Goal: Task Accomplishment & Management: Manage account settings

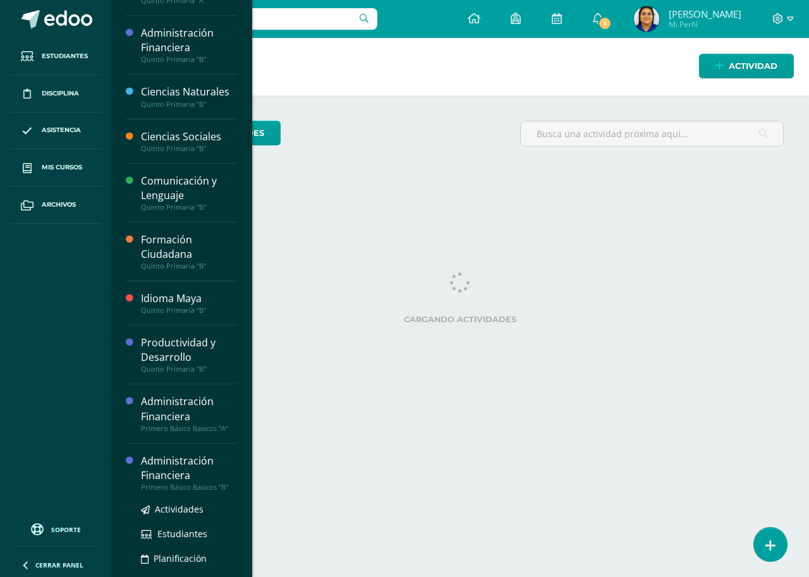
scroll to position [114, 0]
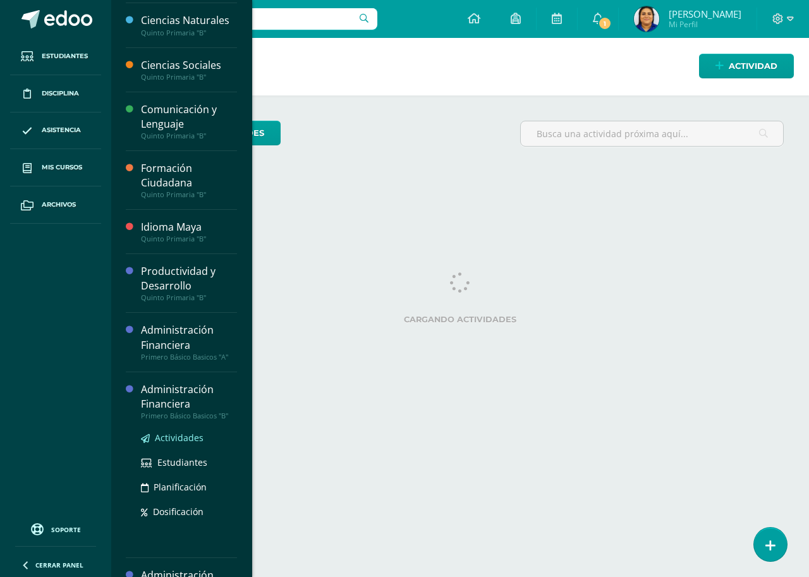
click at [185, 437] on span "Actividades" at bounding box center [179, 438] width 49 height 12
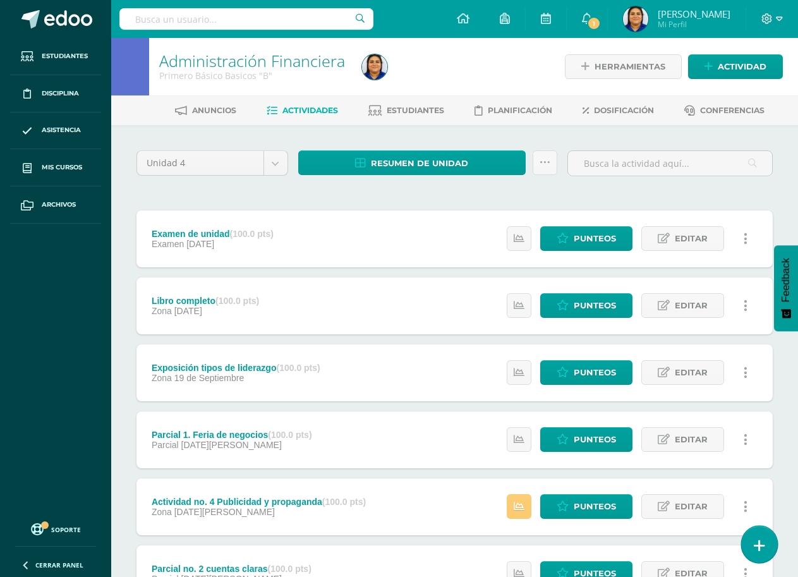
click at [765, 542] on link at bounding box center [759, 544] width 36 height 37
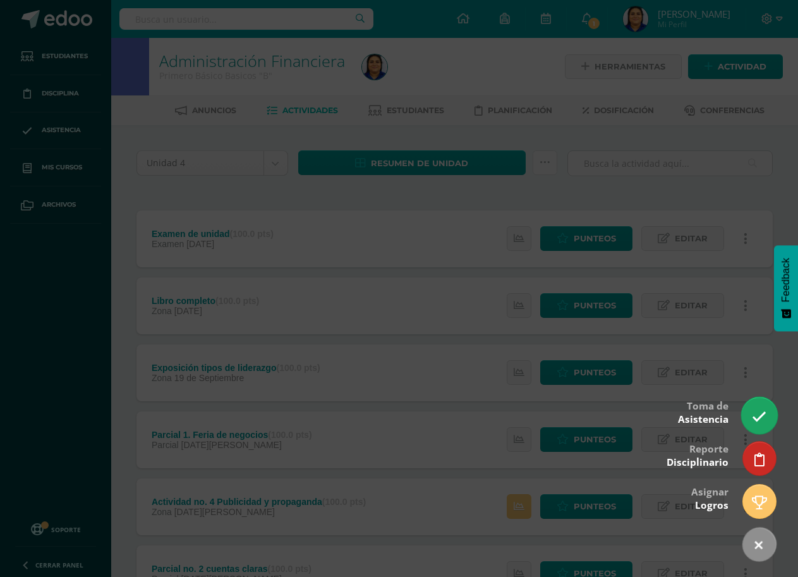
click at [757, 423] on icon at bounding box center [759, 417] width 15 height 15
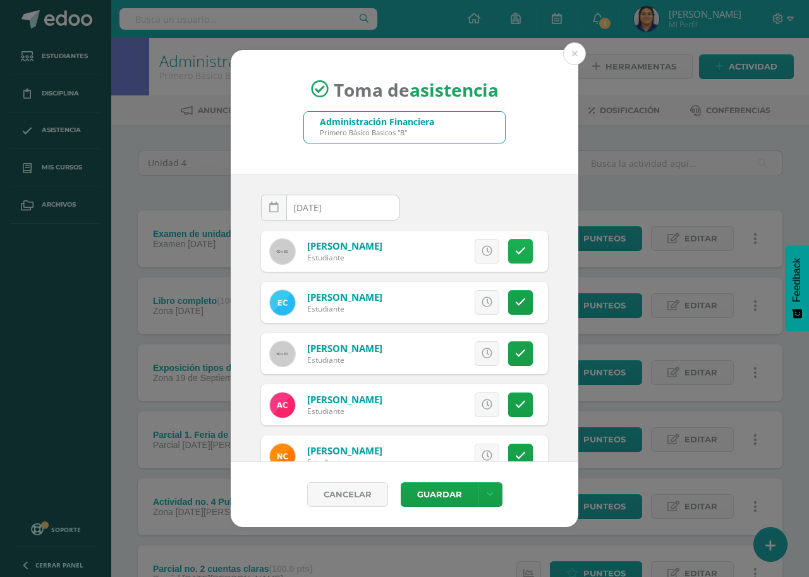
click at [515, 255] on icon at bounding box center [520, 251] width 11 height 11
click at [515, 305] on icon at bounding box center [520, 302] width 11 height 11
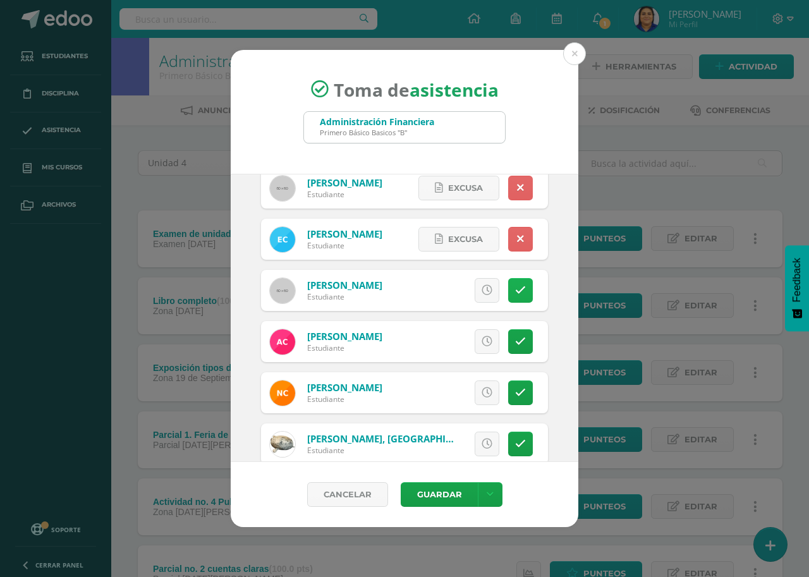
scroll to position [126, 0]
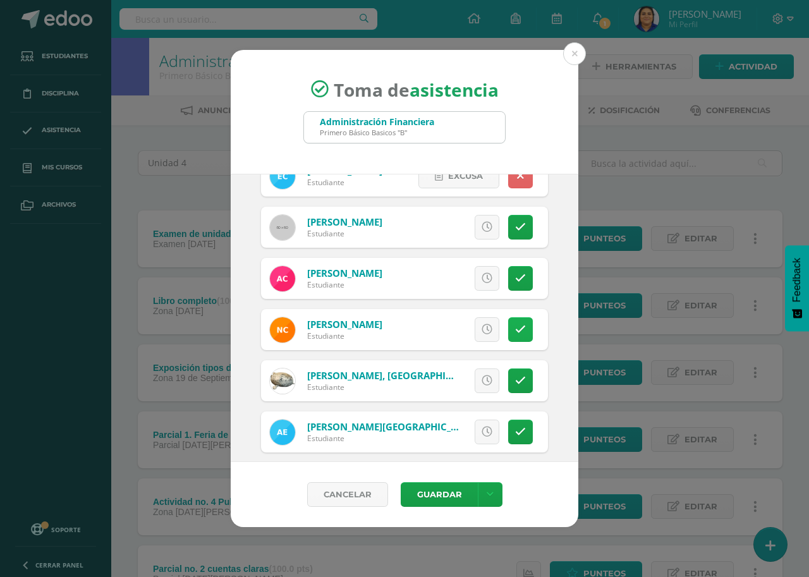
click at [515, 330] on icon at bounding box center [520, 329] width 11 height 11
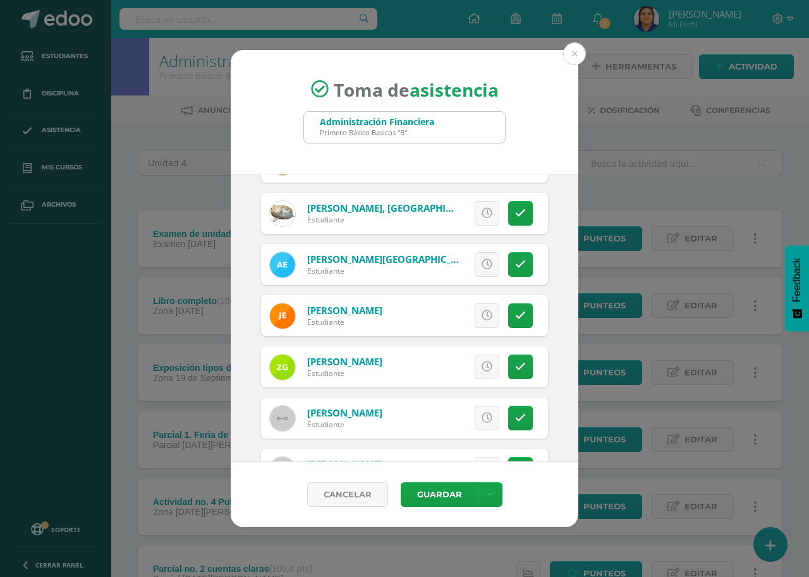
scroll to position [316, 0]
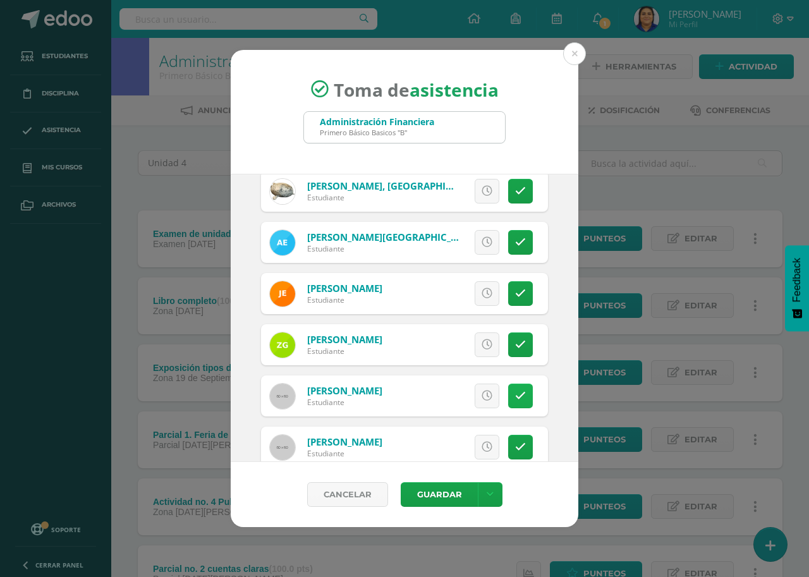
click at [515, 398] on icon at bounding box center [520, 396] width 11 height 11
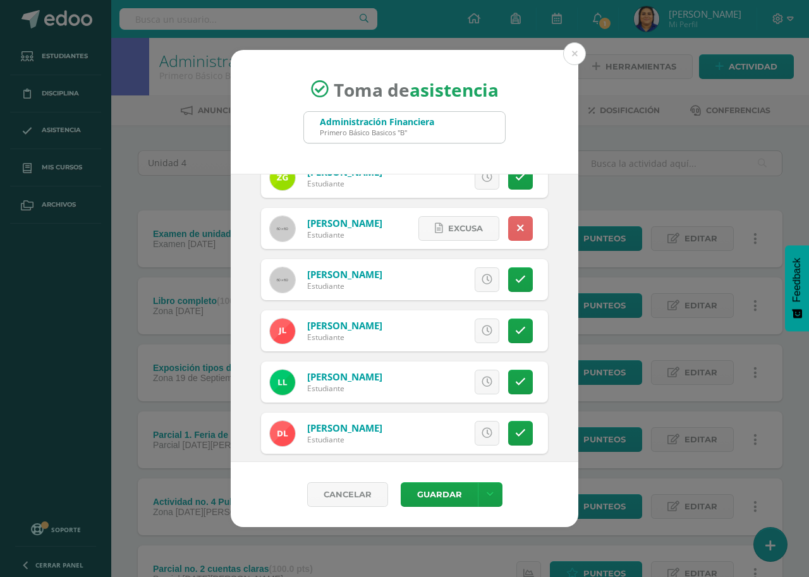
scroll to position [506, 0]
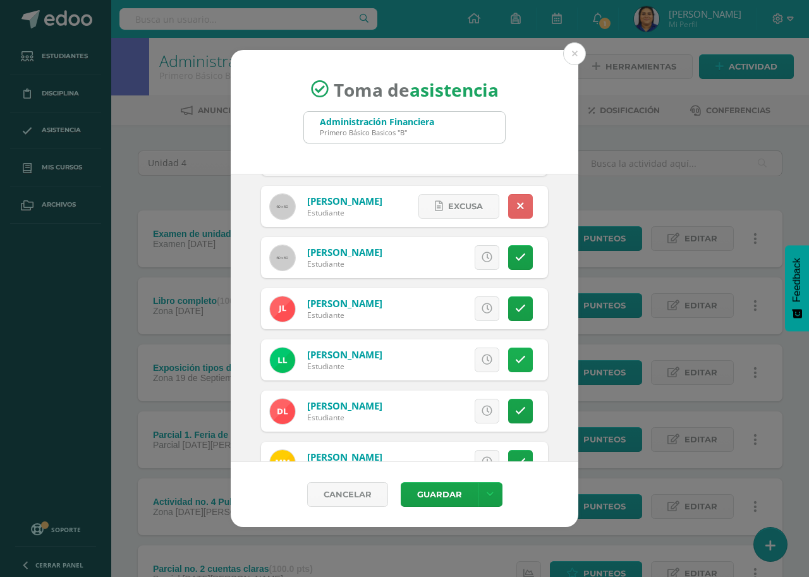
click at [515, 355] on icon at bounding box center [520, 360] width 11 height 11
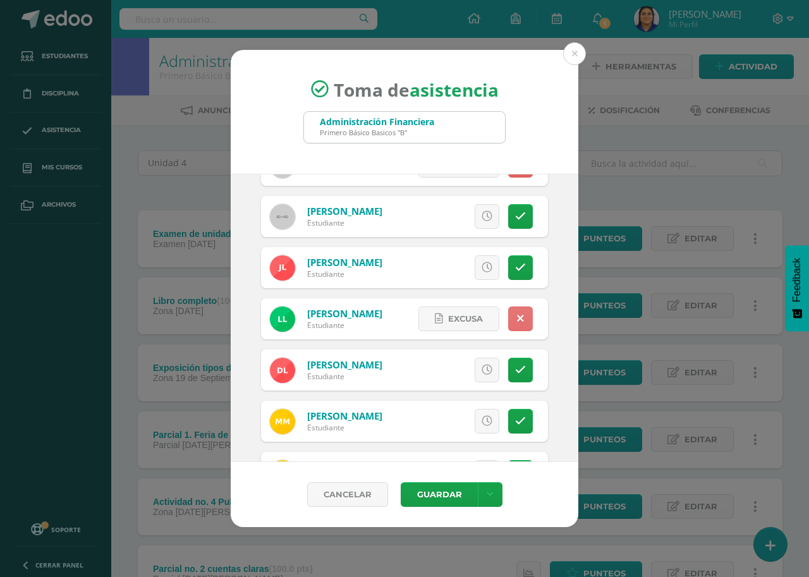
scroll to position [569, 0]
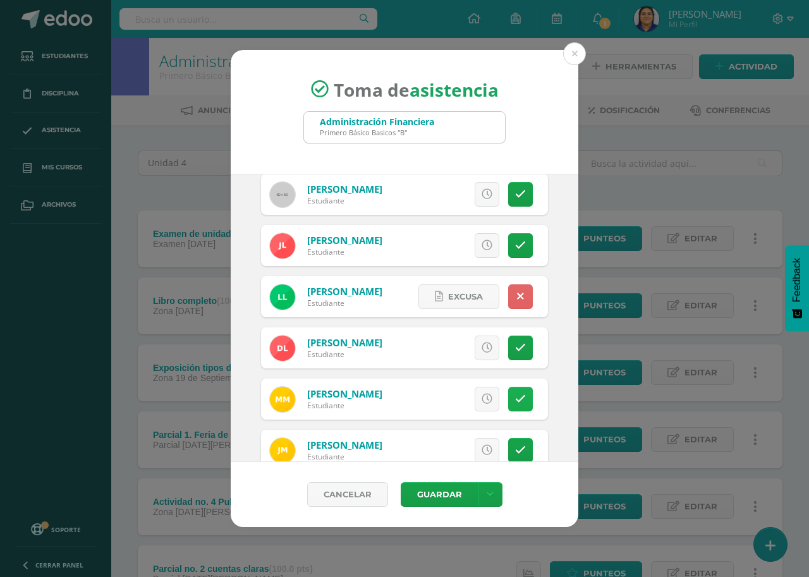
click at [515, 402] on icon at bounding box center [520, 399] width 11 height 11
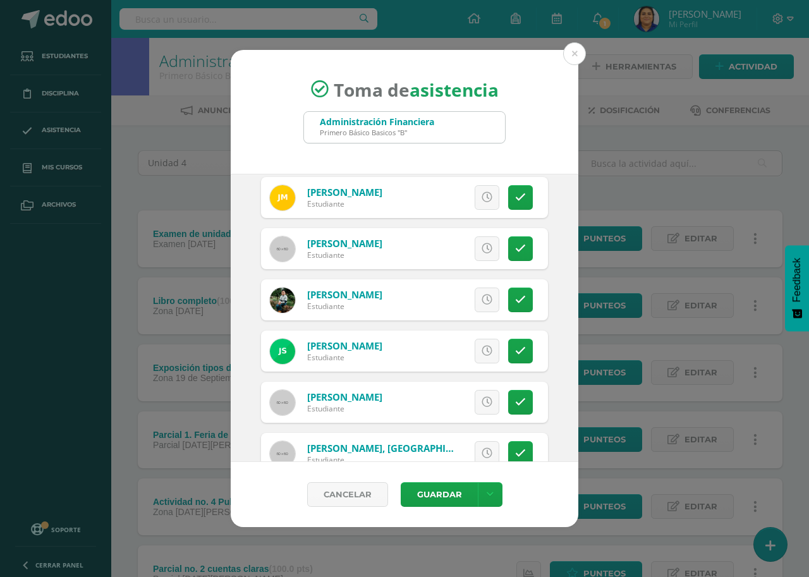
scroll to position [855, 0]
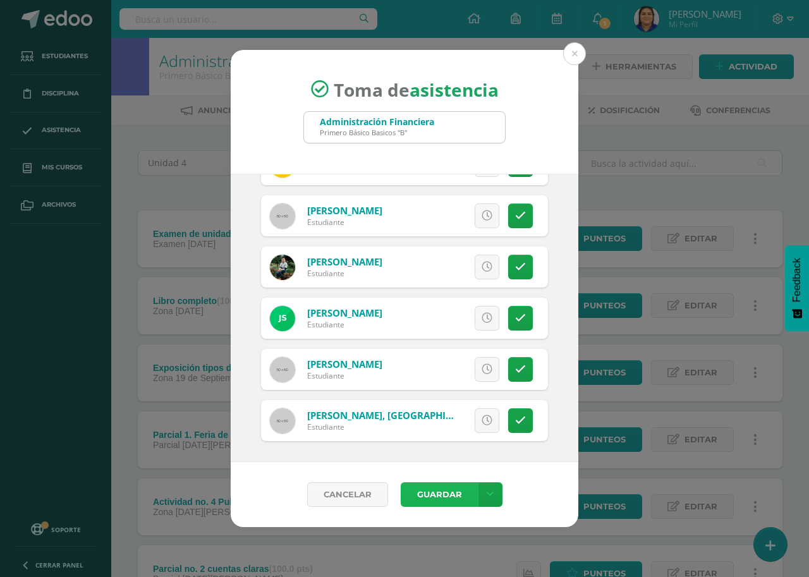
click at [439, 497] on button "Guardar" at bounding box center [439, 494] width 77 height 25
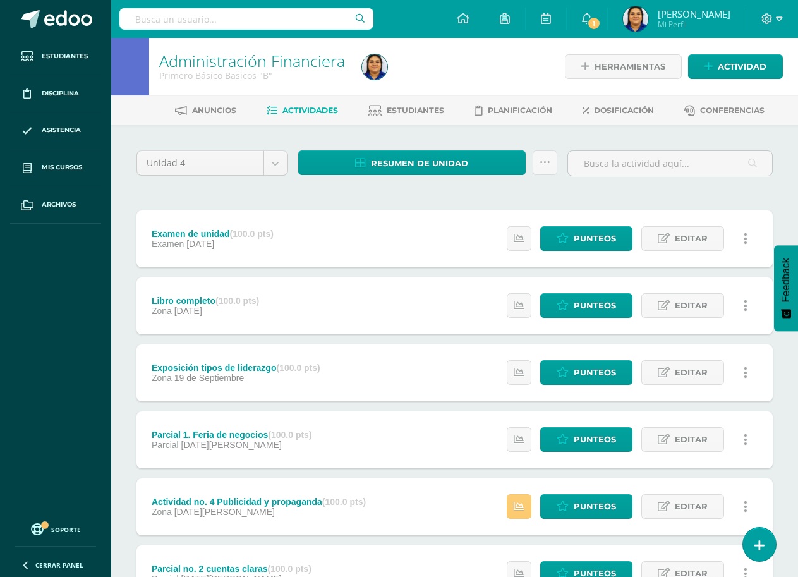
scroll to position [190, 0]
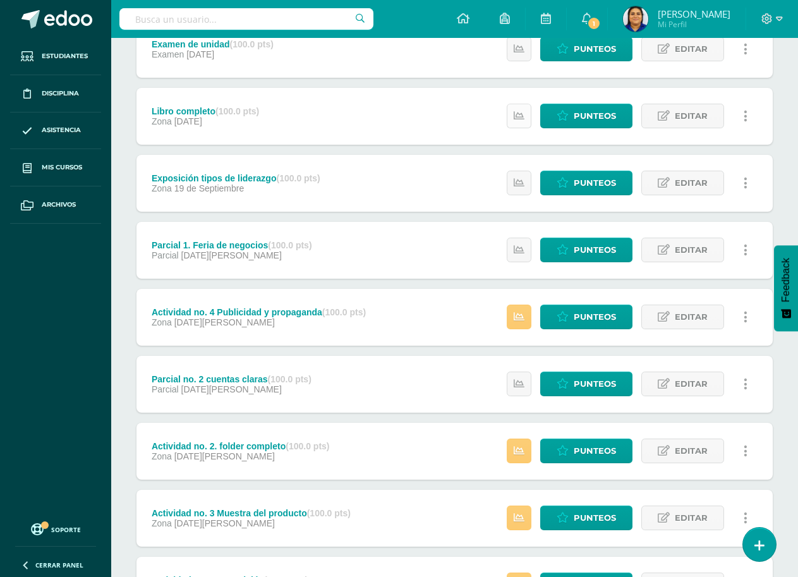
click at [521, 111] on icon at bounding box center [519, 116] width 11 height 11
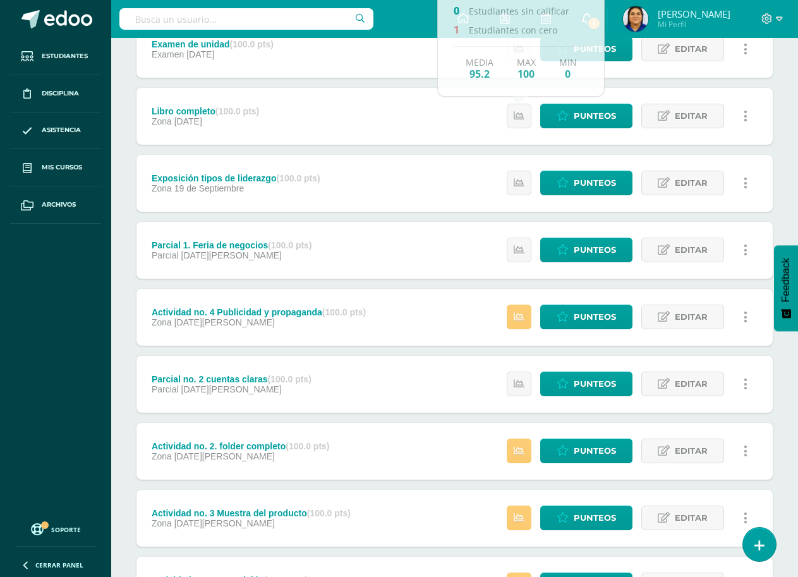
click at [601, 25] on span "1" at bounding box center [594, 23] width 14 height 14
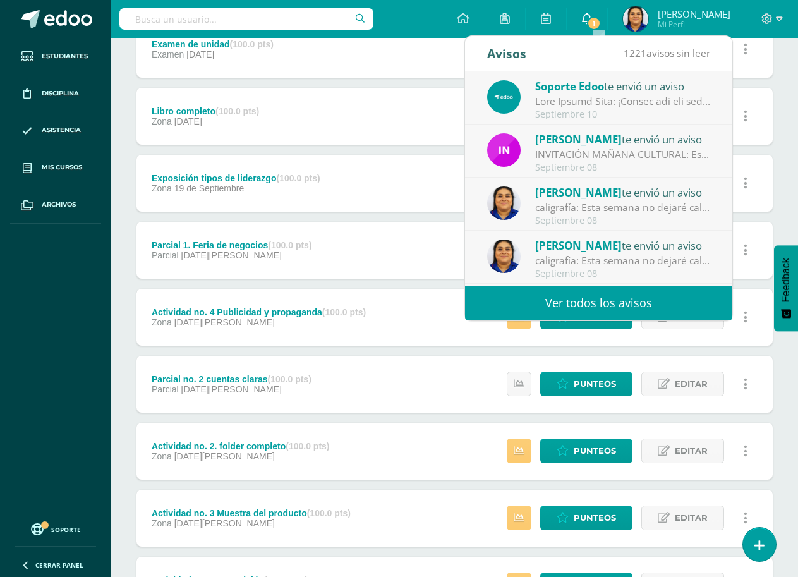
click at [606, 24] on link "1" at bounding box center [587, 19] width 40 height 38
click at [606, 24] on link "0" at bounding box center [587, 19] width 40 height 38
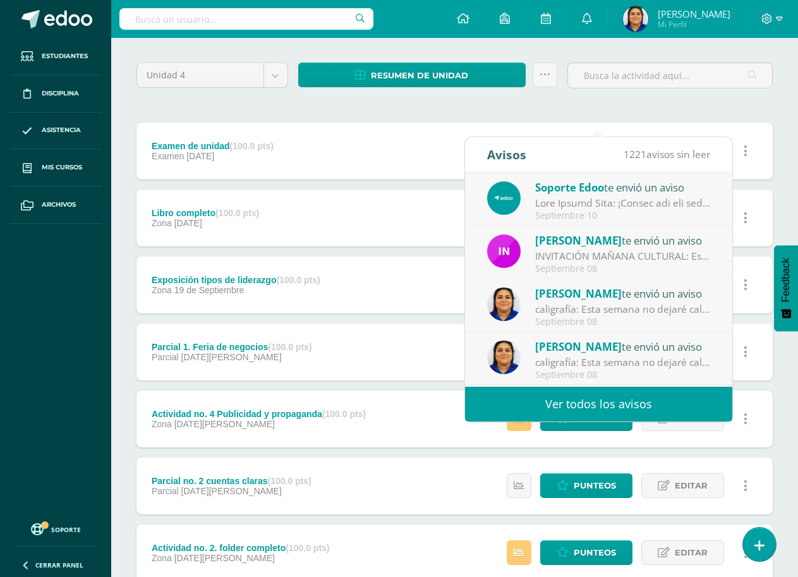
scroll to position [0, 0]
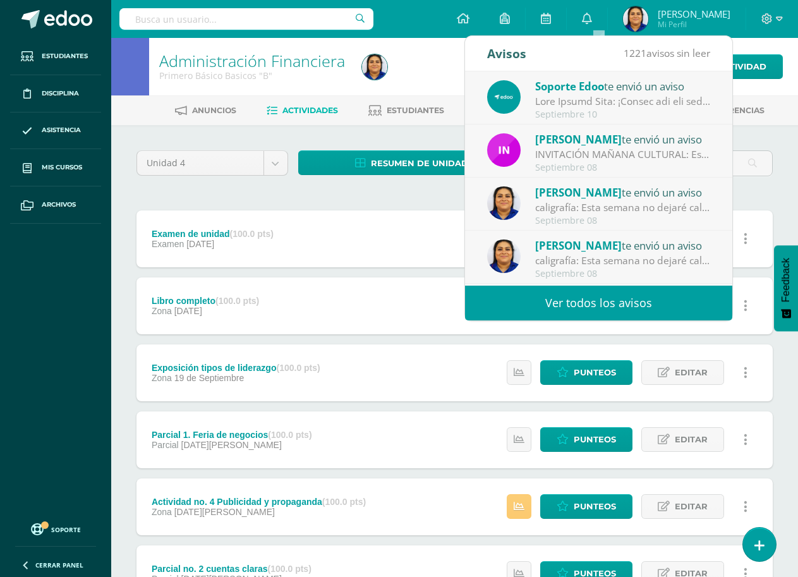
click at [29, 253] on ul "Estudiantes Disciplina Asistencia Mis cursos Archivos" at bounding box center [55, 276] width 111 height 476
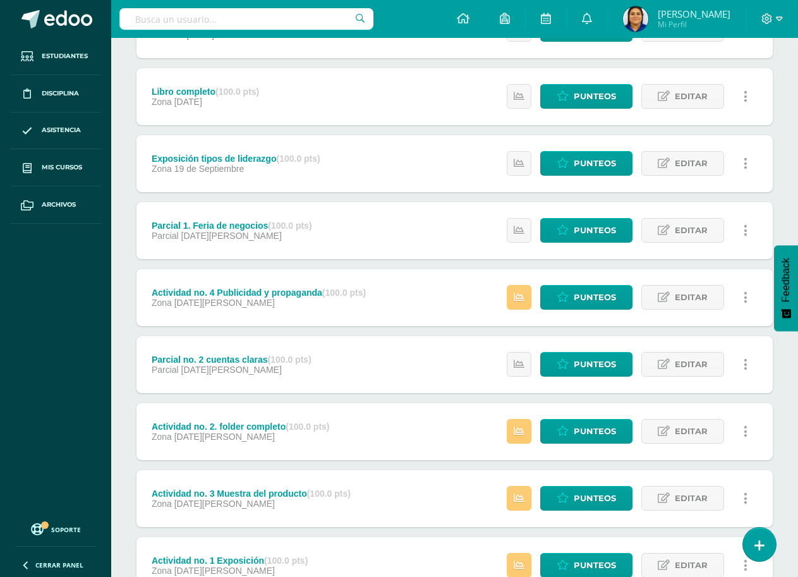
scroll to position [58, 0]
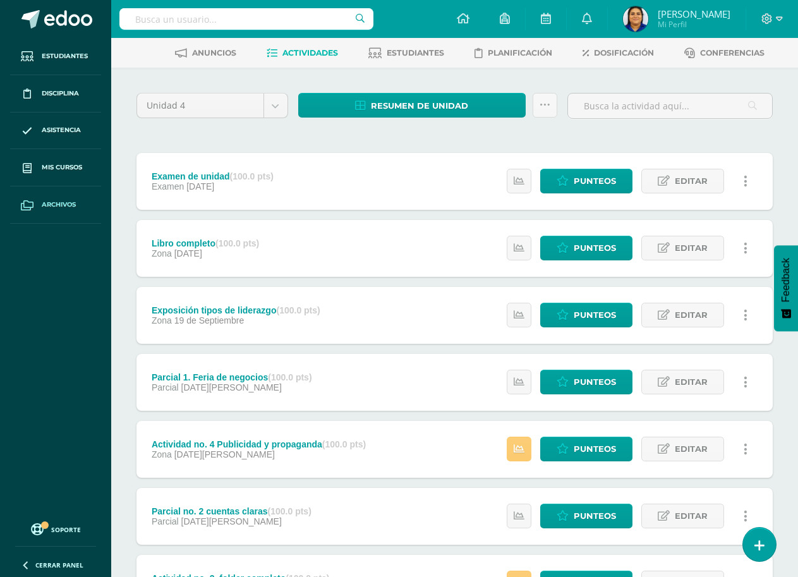
click at [51, 202] on span "Archivos" at bounding box center [59, 205] width 34 height 10
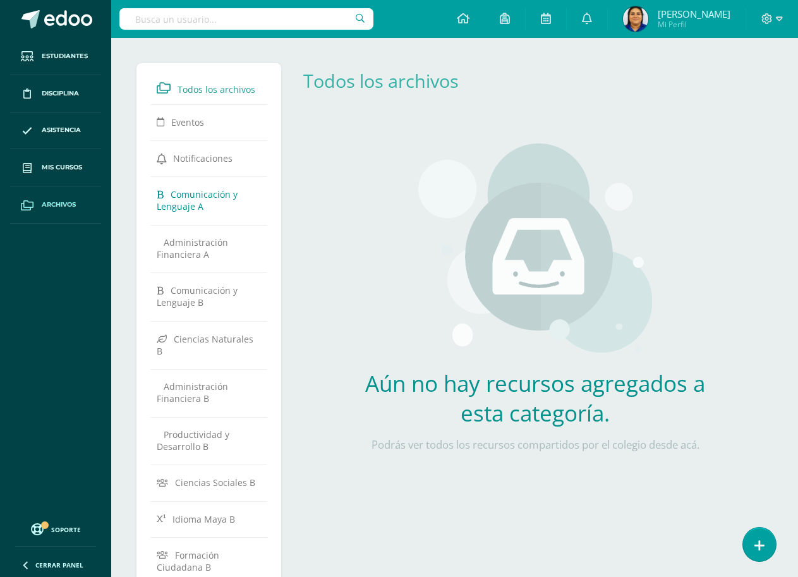
click at [192, 190] on span "Comunicación y Lenguaje A" at bounding box center [197, 200] width 81 height 24
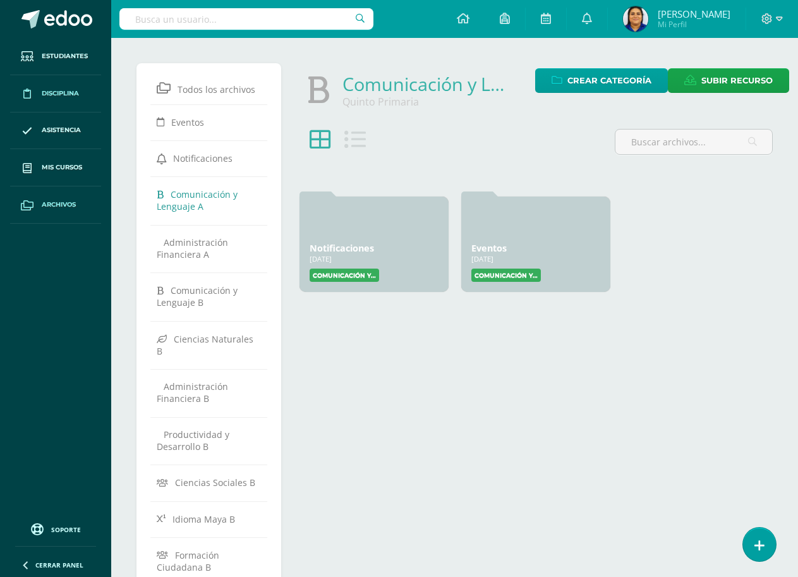
click at [59, 93] on span "Disciplina" at bounding box center [60, 93] width 37 height 10
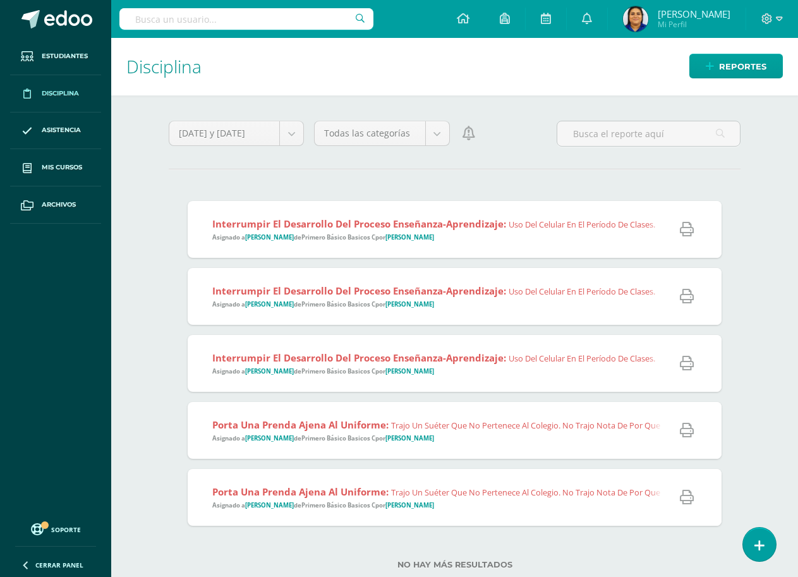
click at [329, 92] on h1 "Disciplina" at bounding box center [454, 67] width 657 height 58
click at [551, 17] on icon at bounding box center [546, 18] width 10 height 11
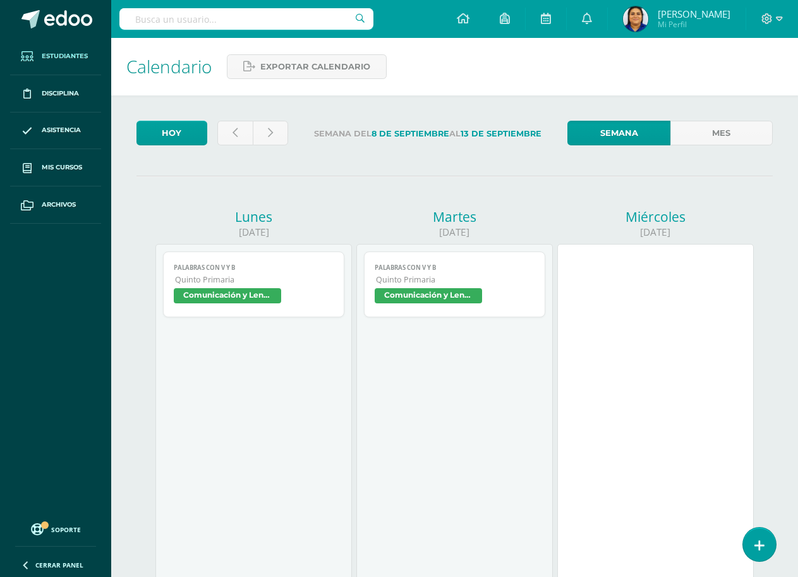
click at [59, 54] on span "Estudiantes" at bounding box center [65, 56] width 46 height 10
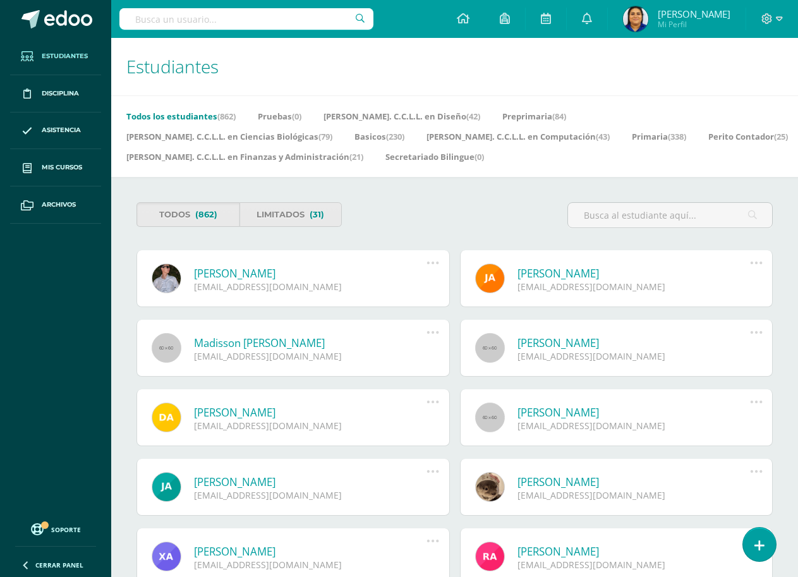
click at [278, 65] on div "Estudiantes Archivo de Estudiantes Acá podrás realizar una búsqueda de todos lo…" at bounding box center [454, 67] width 687 height 58
click at [63, 127] on span "Asistencia" at bounding box center [61, 130] width 39 height 10
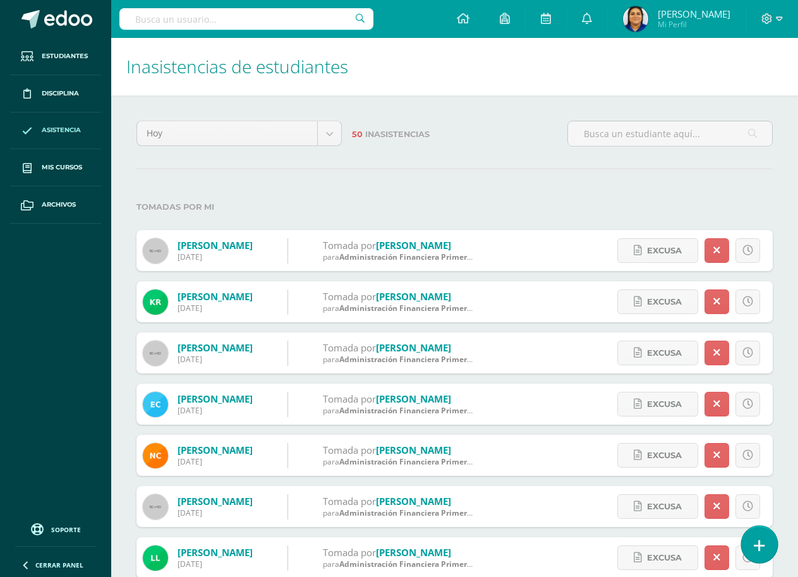
click at [755, 541] on icon at bounding box center [759, 546] width 11 height 15
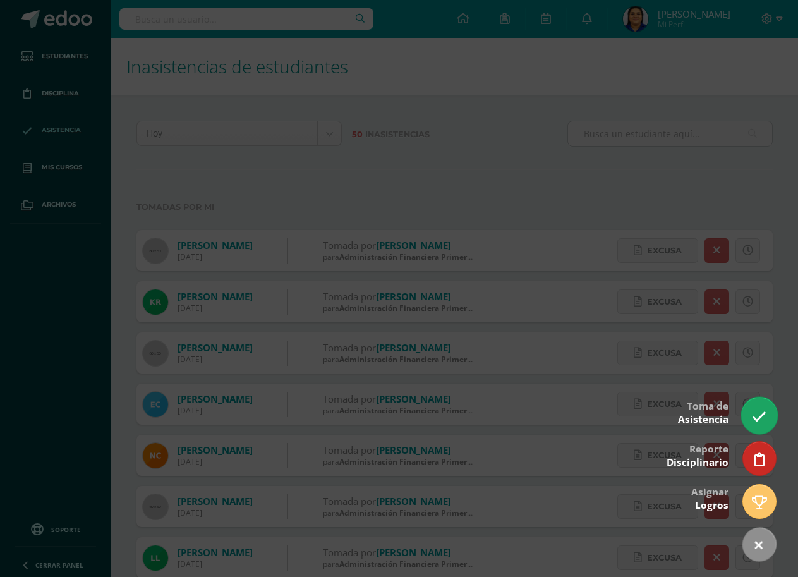
click at [756, 423] on icon at bounding box center [759, 417] width 15 height 15
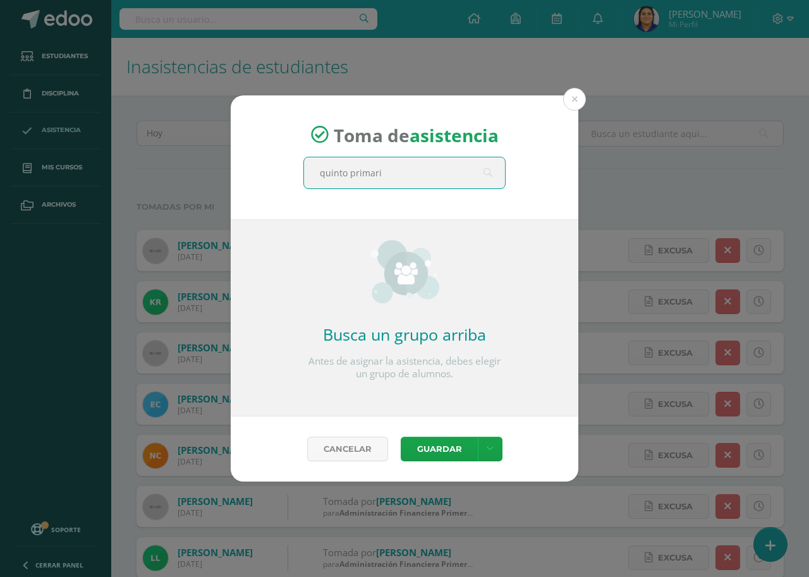
type input "quinto primaria"
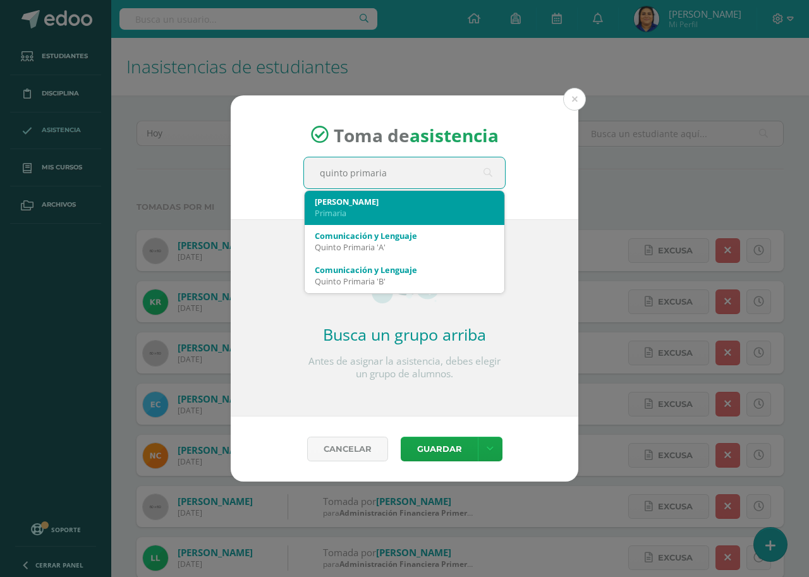
click at [394, 200] on div "Quinto B" at bounding box center [405, 201] width 180 height 11
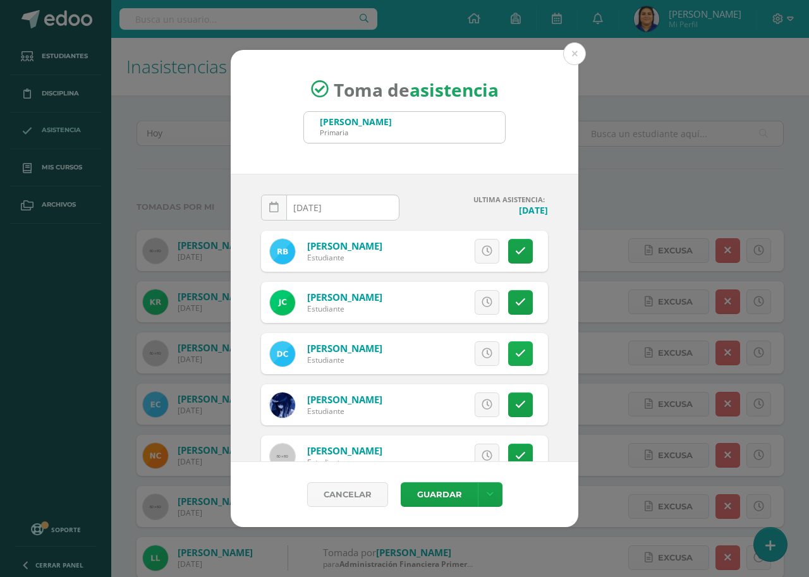
click at [515, 353] on icon at bounding box center [520, 353] width 11 height 11
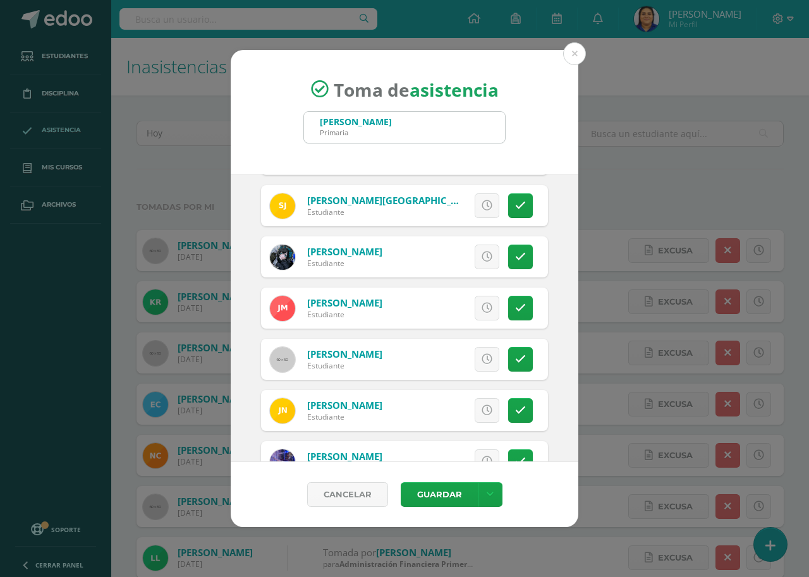
scroll to position [506, 0]
click at [425, 492] on button "Guardar" at bounding box center [439, 494] width 77 height 25
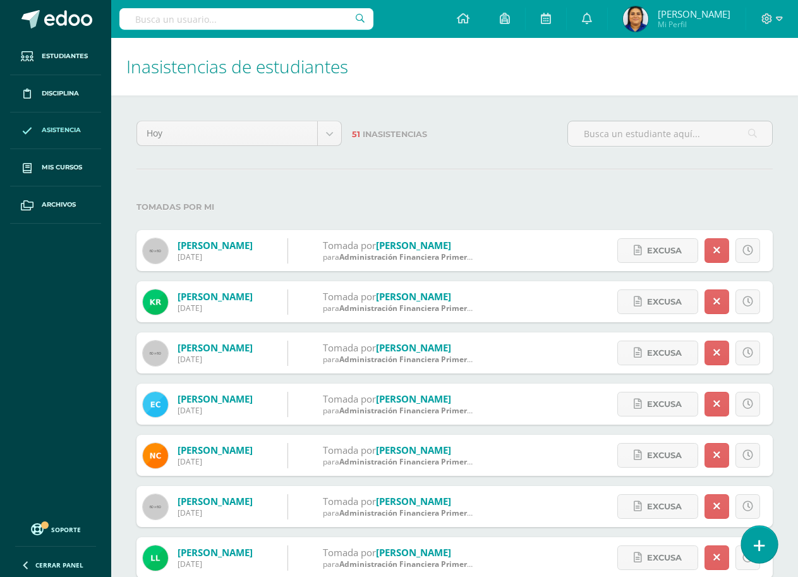
click at [759, 551] on icon at bounding box center [759, 546] width 11 height 15
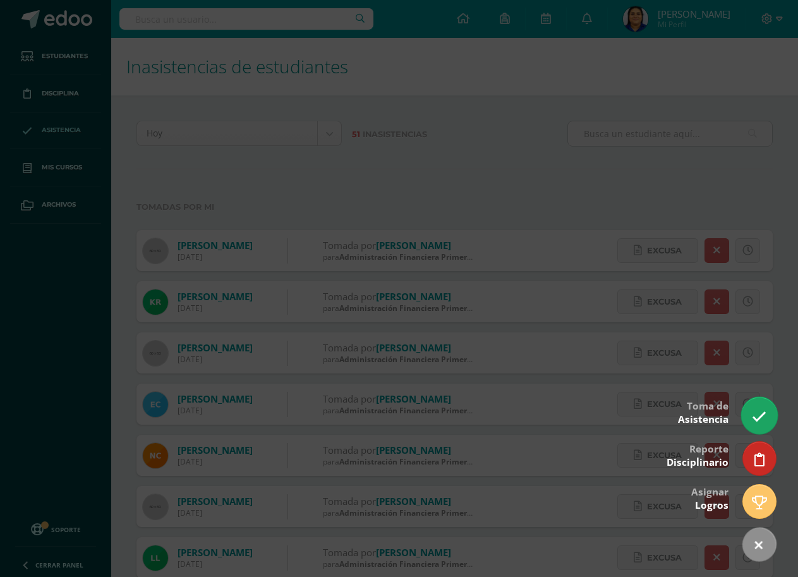
click at [772, 425] on link at bounding box center [759, 415] width 36 height 37
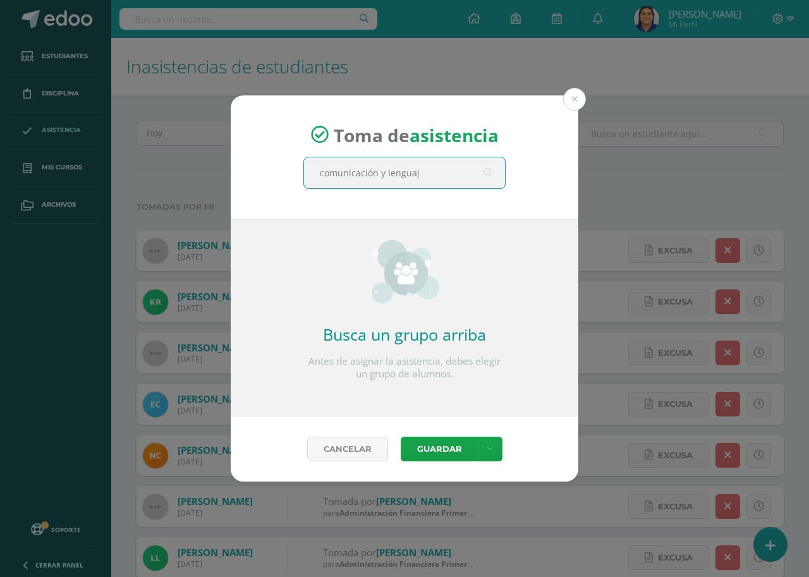
type input "comunicación y lenguaje"
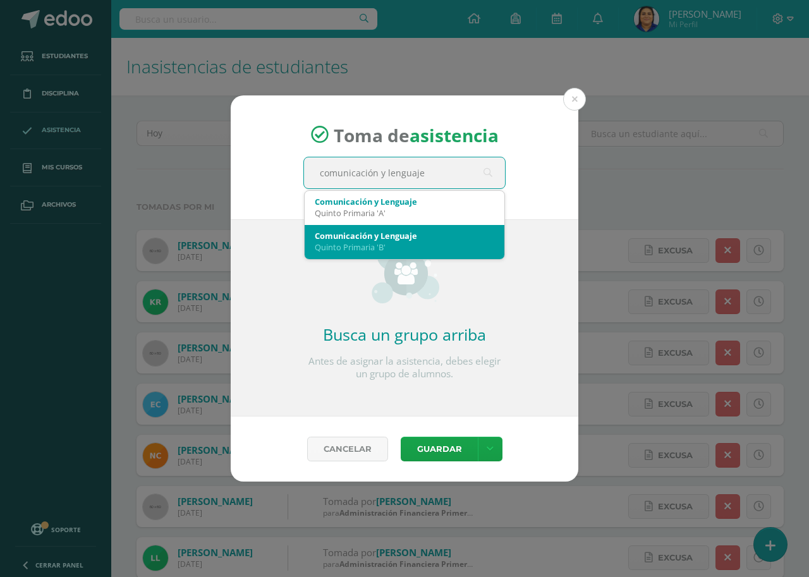
click at [401, 245] on div "Quinto Primaria 'B'" at bounding box center [405, 246] width 180 height 11
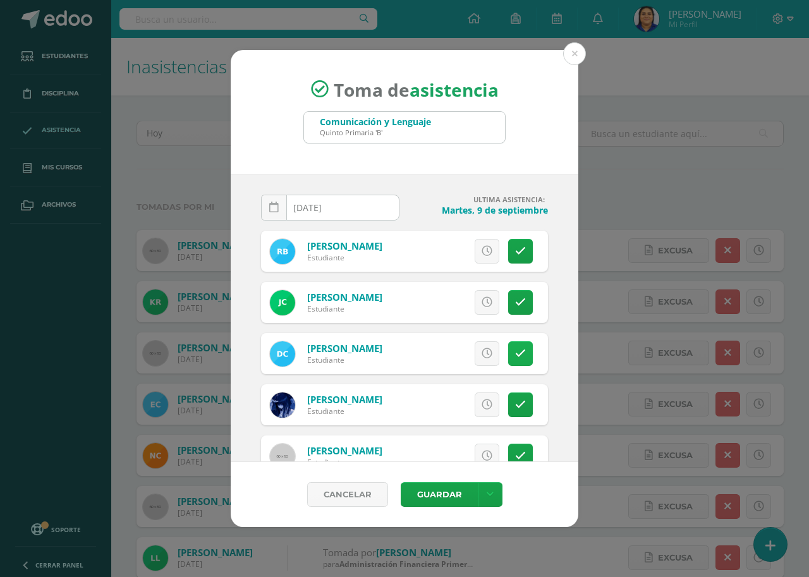
click at [508, 346] on link at bounding box center [520, 353] width 25 height 25
click at [433, 489] on button "Guardar" at bounding box center [439, 494] width 77 height 25
